Goal: Task Accomplishment & Management: Manage account settings

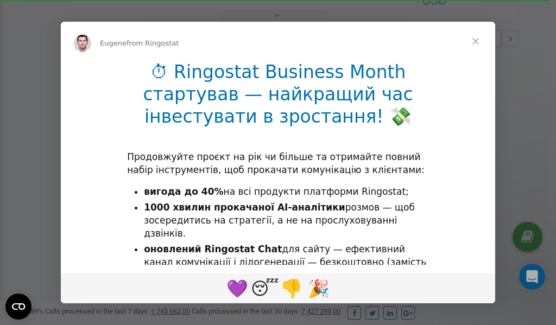
click at [477, 42] on span "Close" at bounding box center [475, 41] width 39 height 39
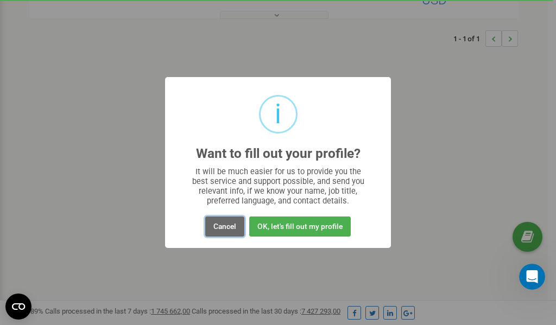
click at [224, 228] on button "Cancel" at bounding box center [224, 226] width 39 height 20
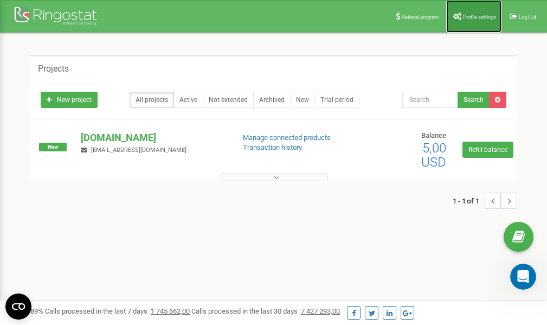
click at [475, 16] on span "Profile settings" at bounding box center [479, 17] width 33 height 6
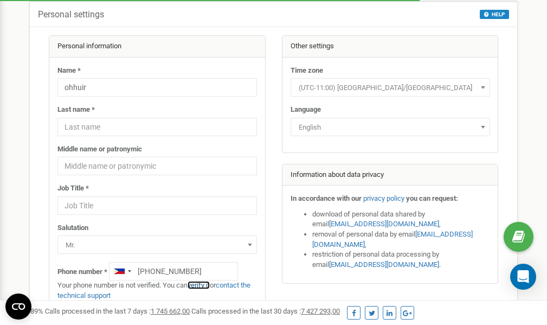
click at [202, 284] on link "verify it" at bounding box center [199, 285] width 22 height 8
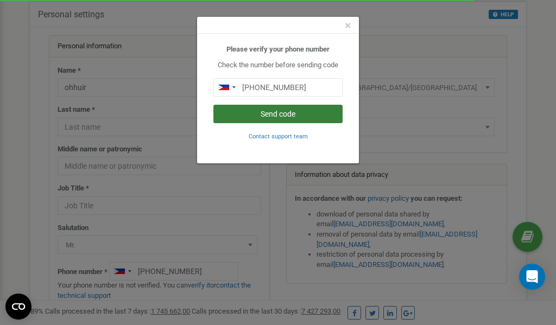
click at [285, 115] on button "Send code" at bounding box center [277, 114] width 129 height 18
